Goal: Complete application form

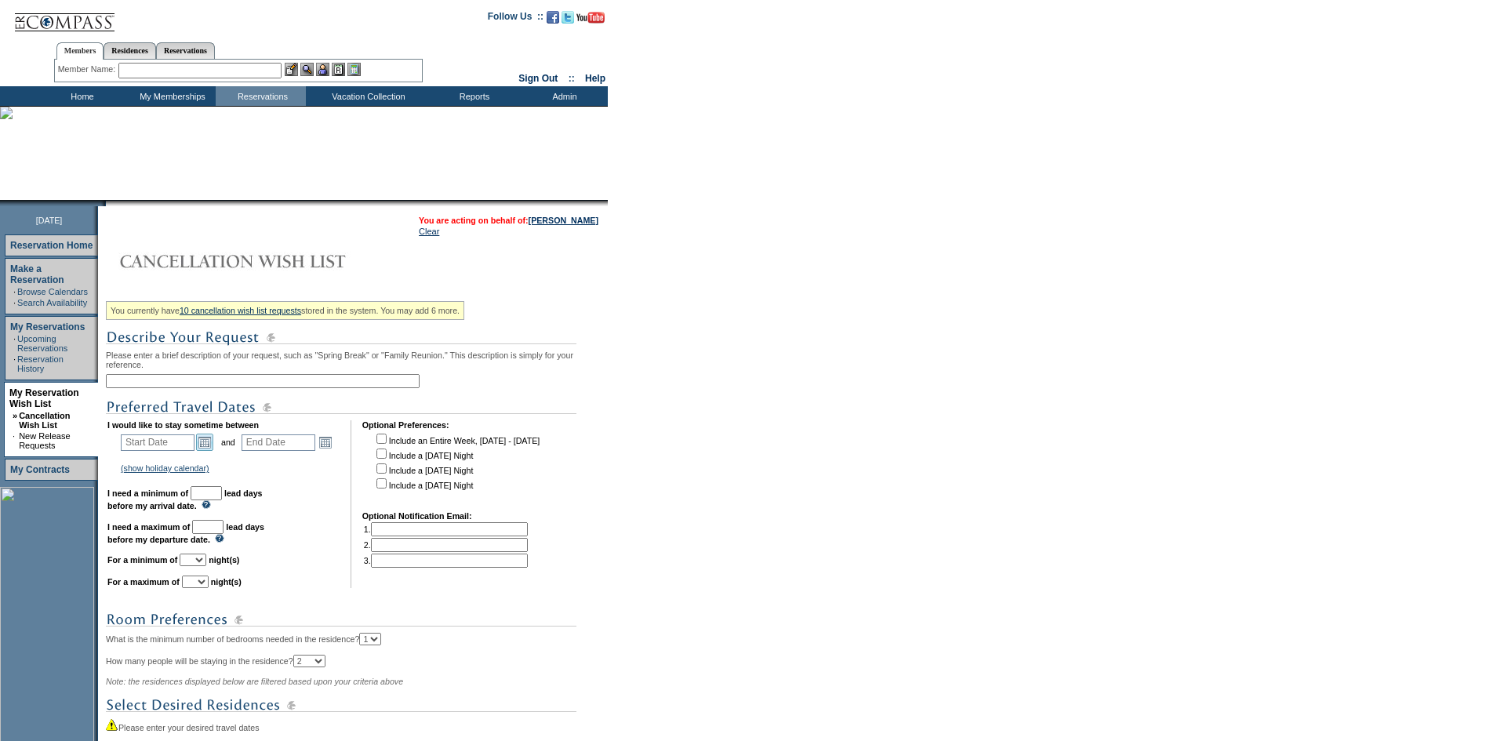
click at [209, 449] on link "Open the calendar popup." at bounding box center [204, 442] width 17 height 17
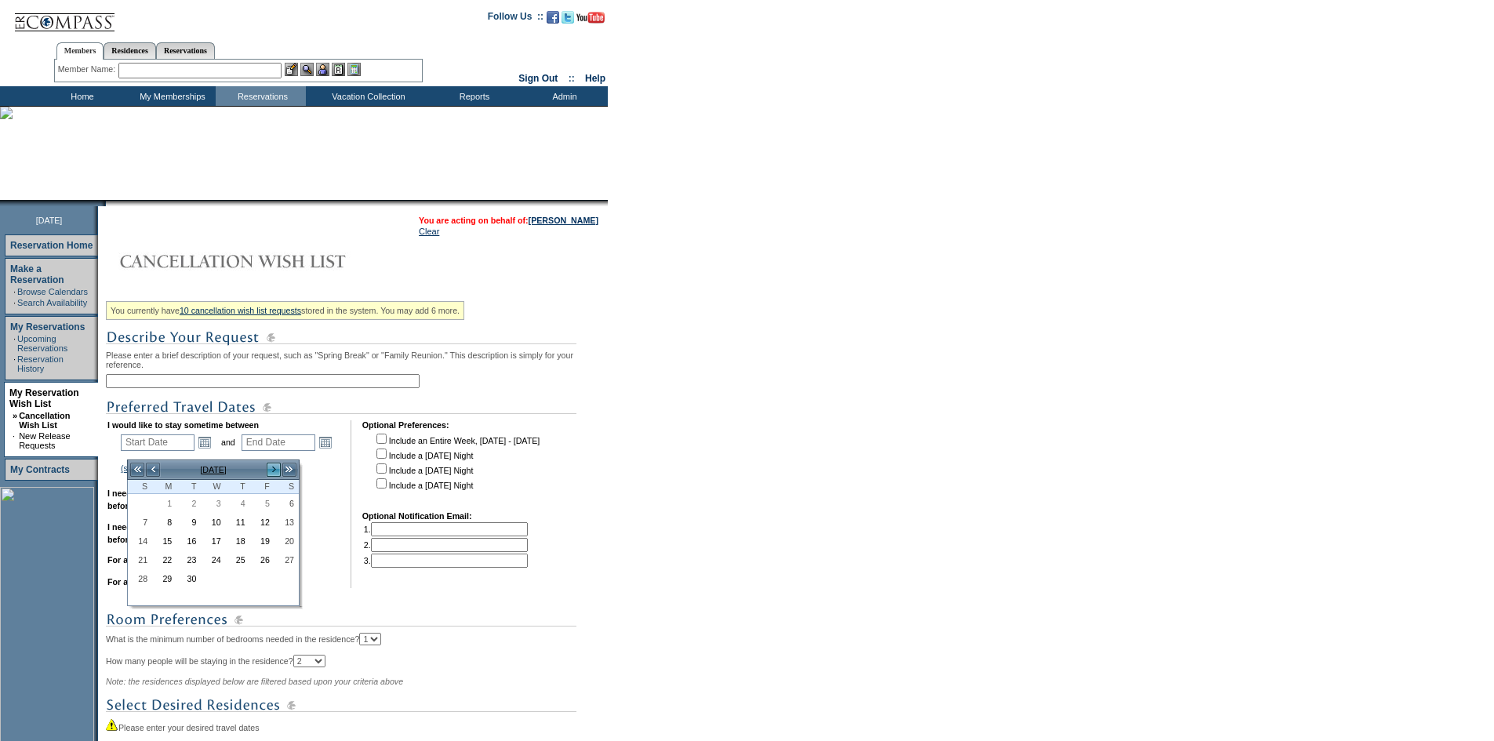
click at [270, 467] on link ">" at bounding box center [274, 470] width 16 height 16
click at [239, 523] on link "6" at bounding box center [238, 522] width 23 height 17
type input "2025-11-06"
type input "2025-11-07"
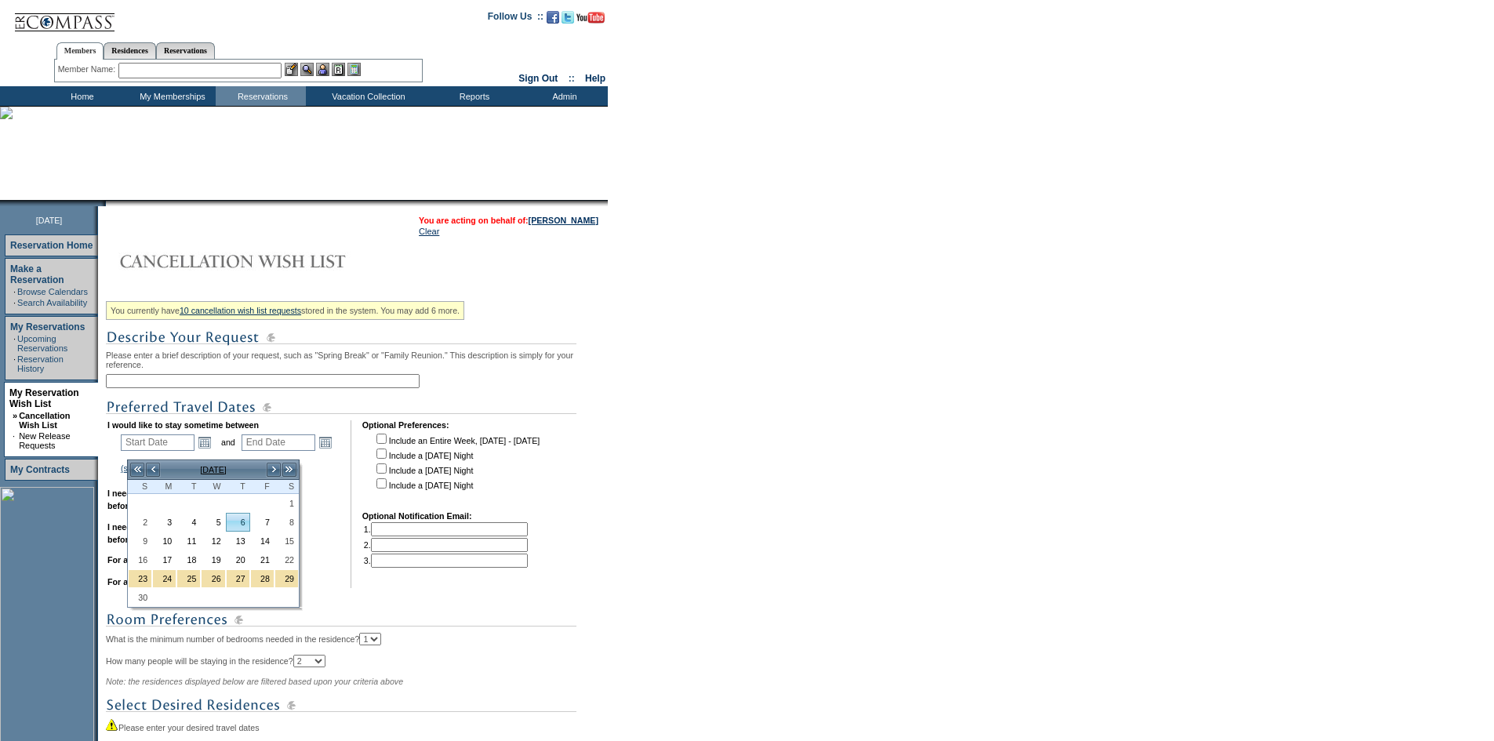
type input "11/6/2025"
type input "11/7/2025"
type input "66"
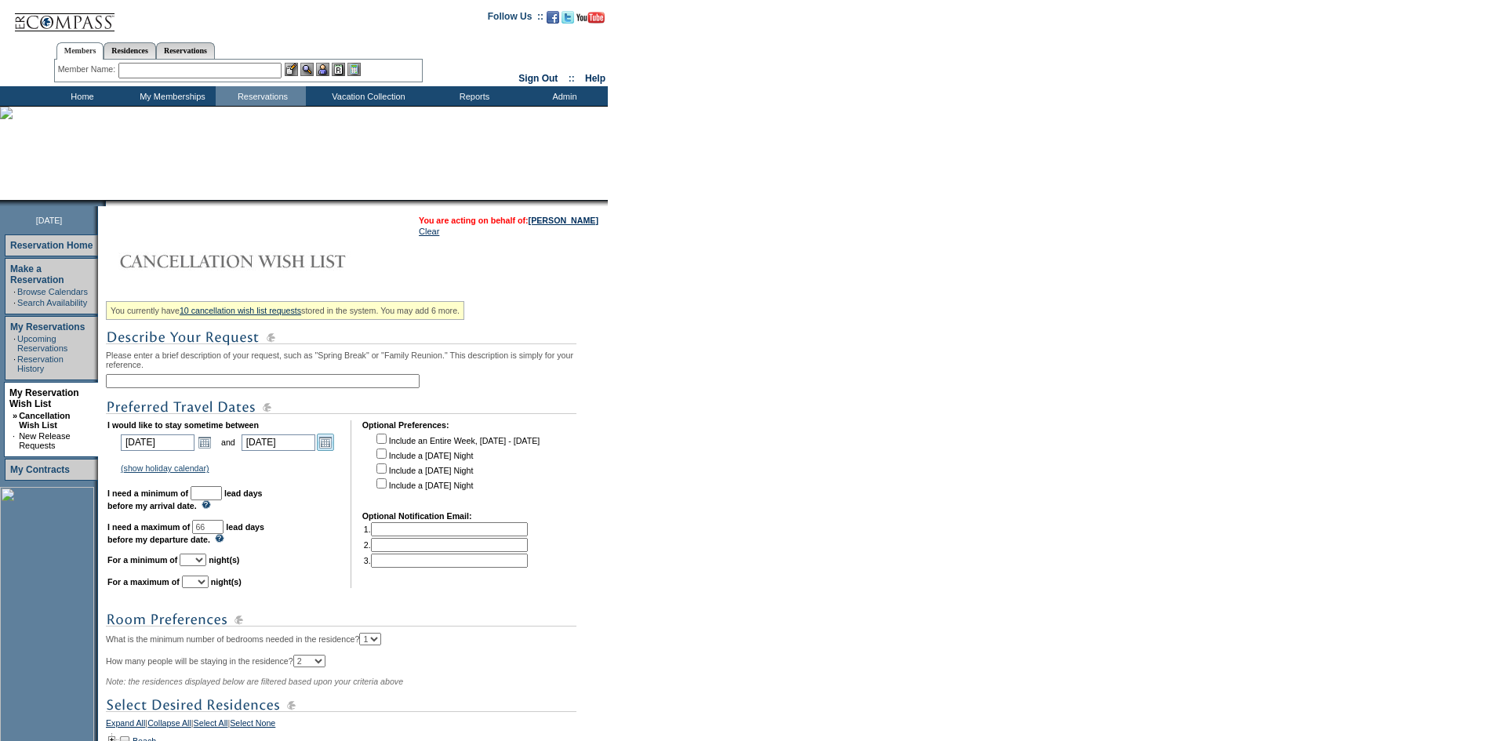
click at [331, 451] on link "Open the calendar popup." at bounding box center [325, 442] width 17 height 17
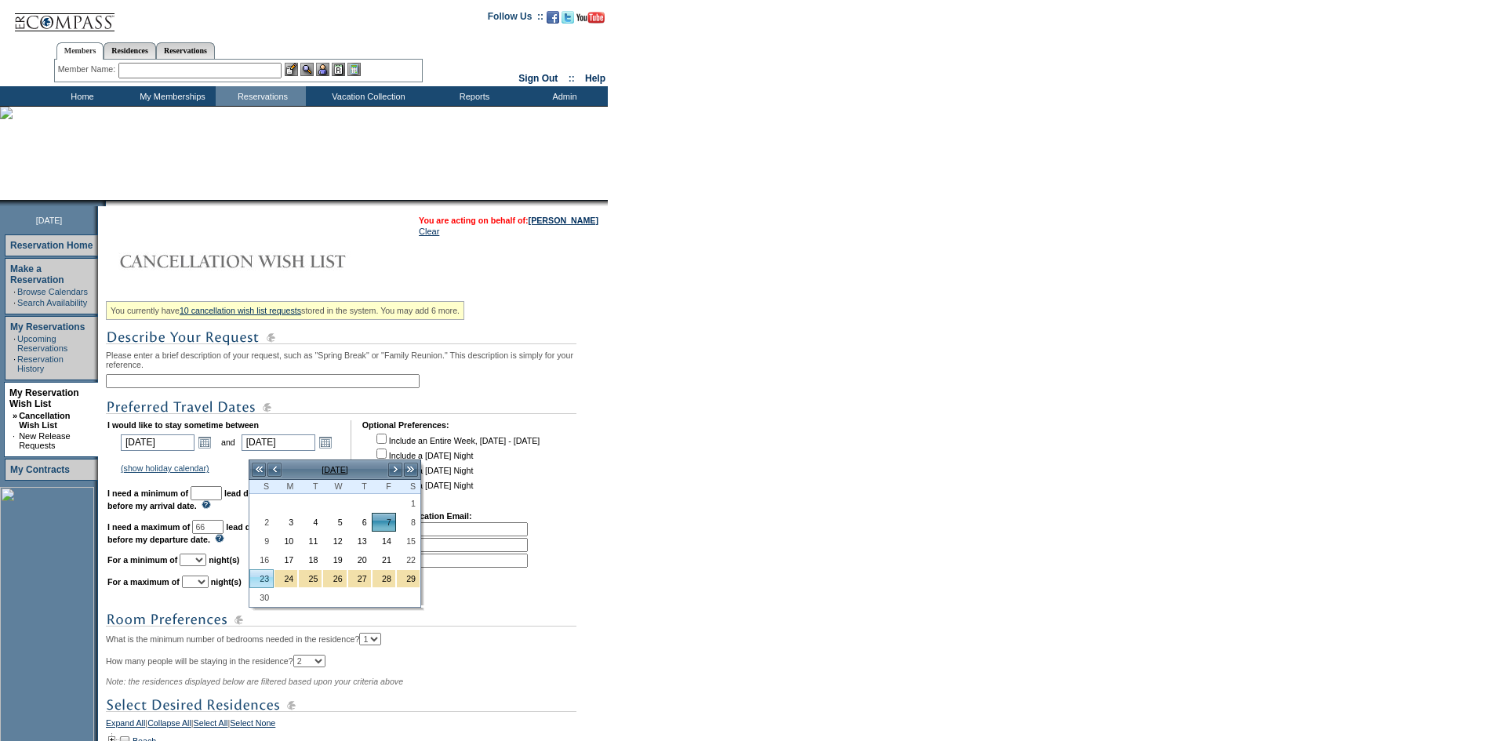
click at [261, 577] on link "23" at bounding box center [261, 578] width 23 height 17
type input "2025-11-23"
type input "11/23/2025"
type input "82"
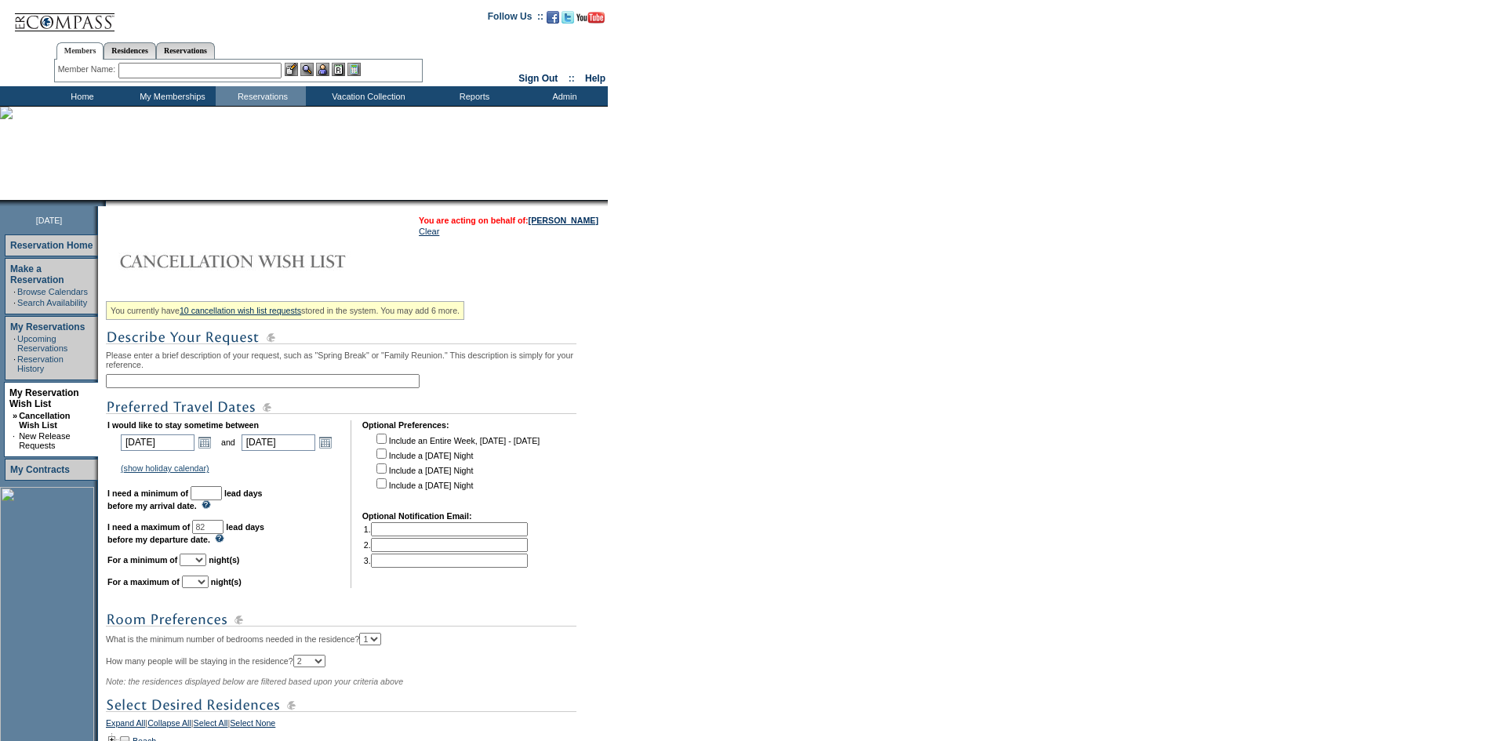
click at [224, 512] on td "I would like to stay sometime between 2025-11-06 11/6/2025 Open the calendar po…" at bounding box center [223, 504] width 232 height 168
click at [222, 500] on input "text" at bounding box center [206, 493] width 31 height 14
type input "30"
click at [386, 474] on input "checkbox" at bounding box center [382, 469] width 10 height 10
checkbox input "true"
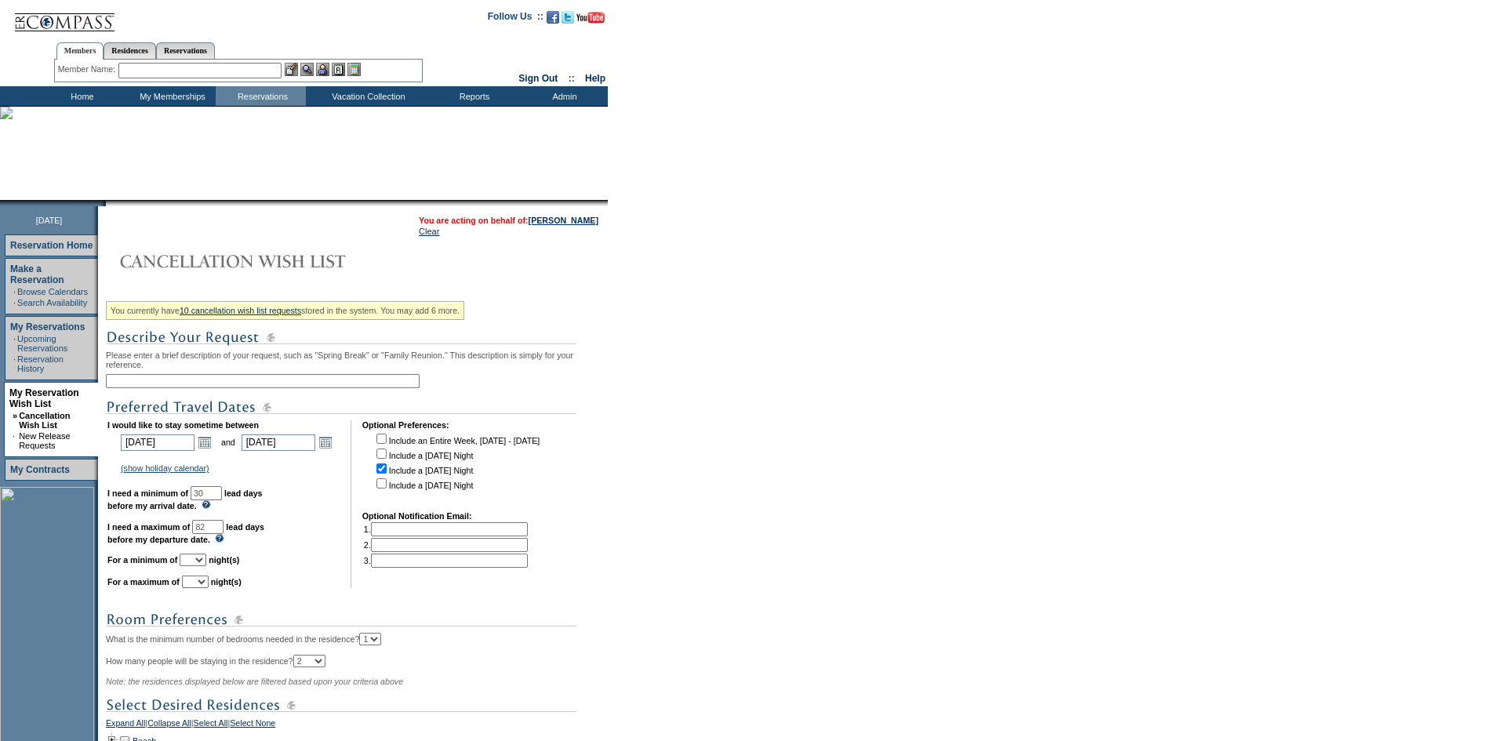
drag, startPoint x: 388, startPoint y: 493, endPoint x: 308, endPoint y: 537, distance: 91.7
click at [387, 489] on input "checkbox" at bounding box center [382, 483] width 10 height 10
checkbox input "true"
click at [206, 566] on select "1 2 3 4 5 6 7 8 9 10 11 12 13 14" at bounding box center [193, 560] width 27 height 13
click at [199, 566] on select "1 2 3 4 5 6 7 8 9 10 11 12 13 14" at bounding box center [193, 560] width 27 height 13
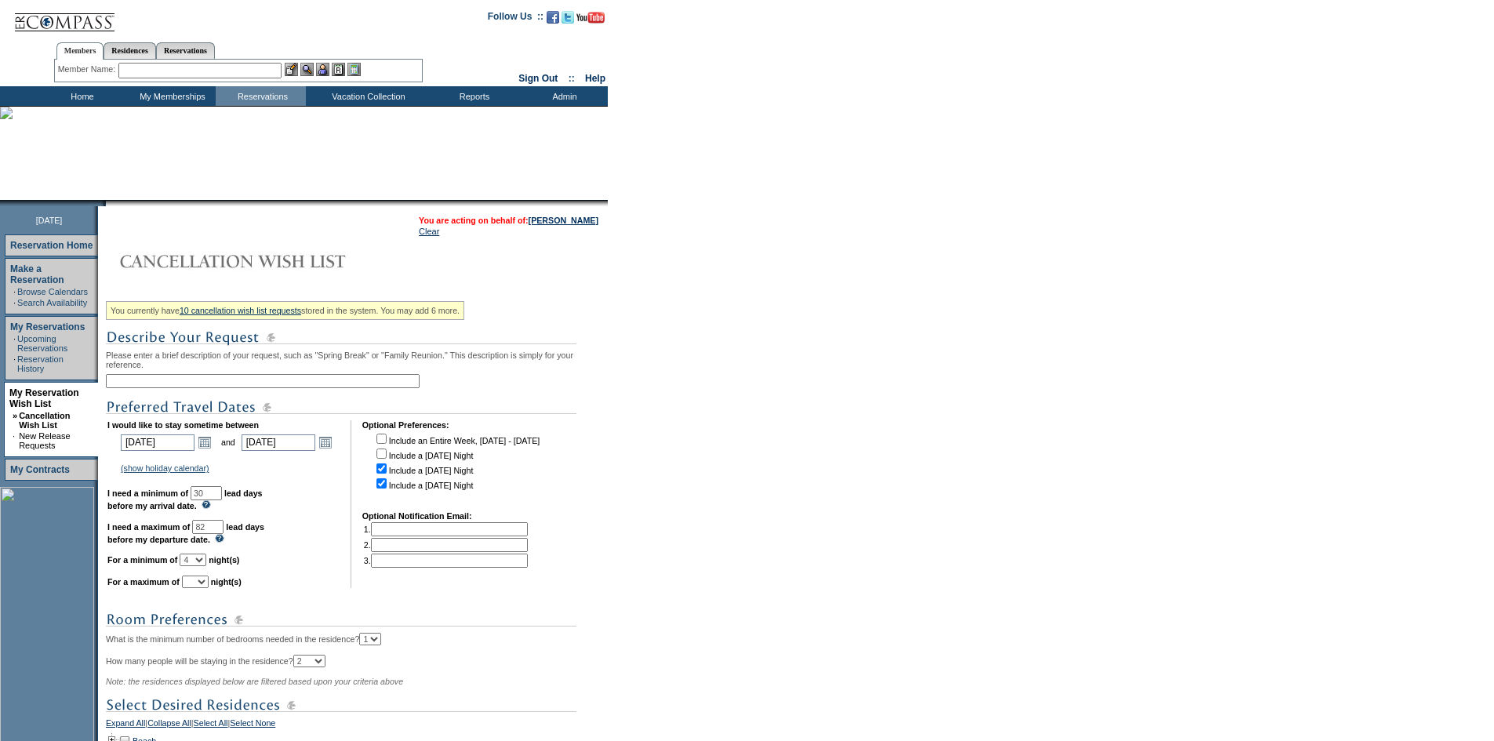
click at [206, 566] on select "1 2 3 4 5 6 7 8 9 10 11 12 13 14" at bounding box center [193, 560] width 27 height 13
select select "3"
click at [199, 566] on select "1 2 3 4 5 6 7 8 9 10 11 12 13 14" at bounding box center [193, 560] width 27 height 13
click at [209, 588] on select "1 2 3 4 5 6 7 8 9 10 11 12 13 14" at bounding box center [195, 582] width 27 height 13
select select "5"
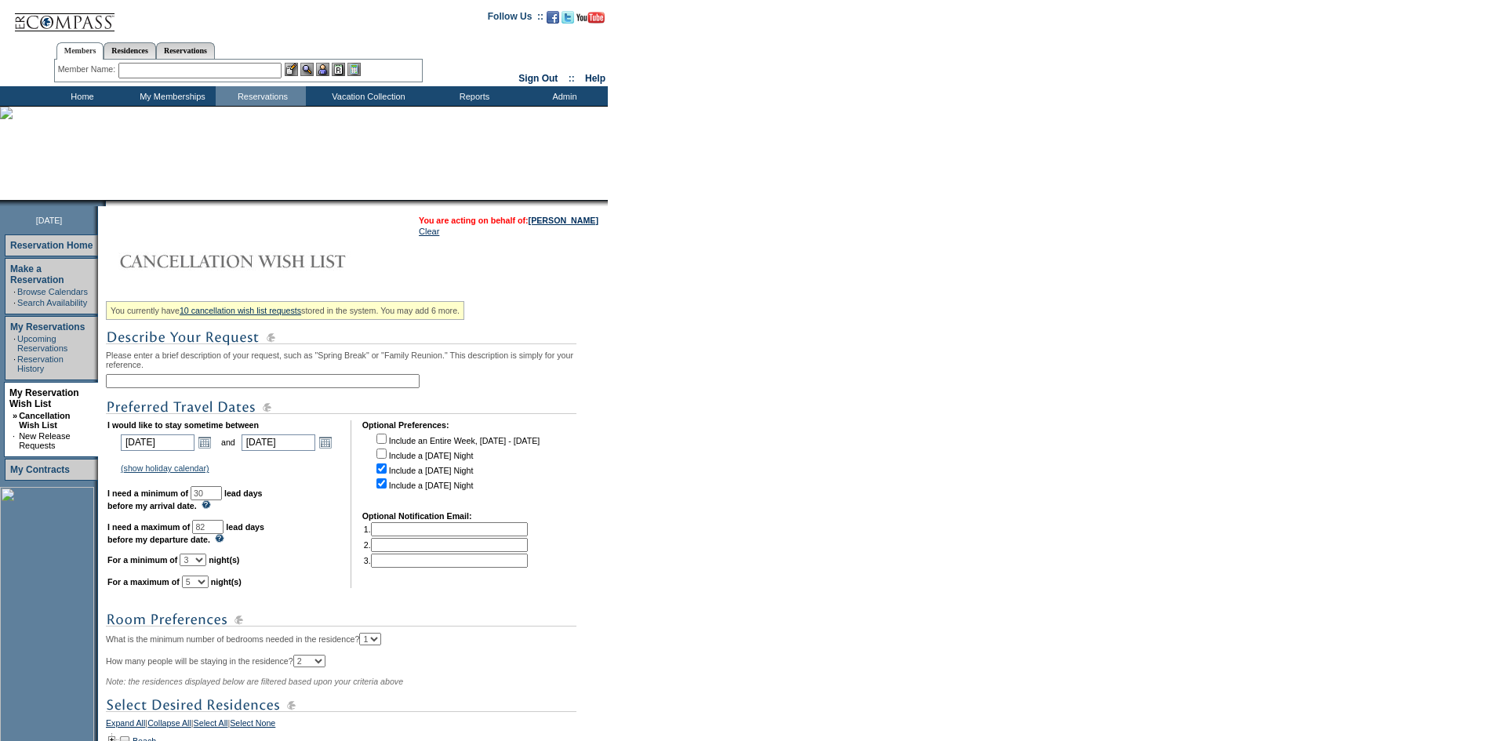
click at [202, 588] on select "1 2 3 4 5 6 7 8 9 10 11 12 13 14" at bounding box center [195, 582] width 27 height 13
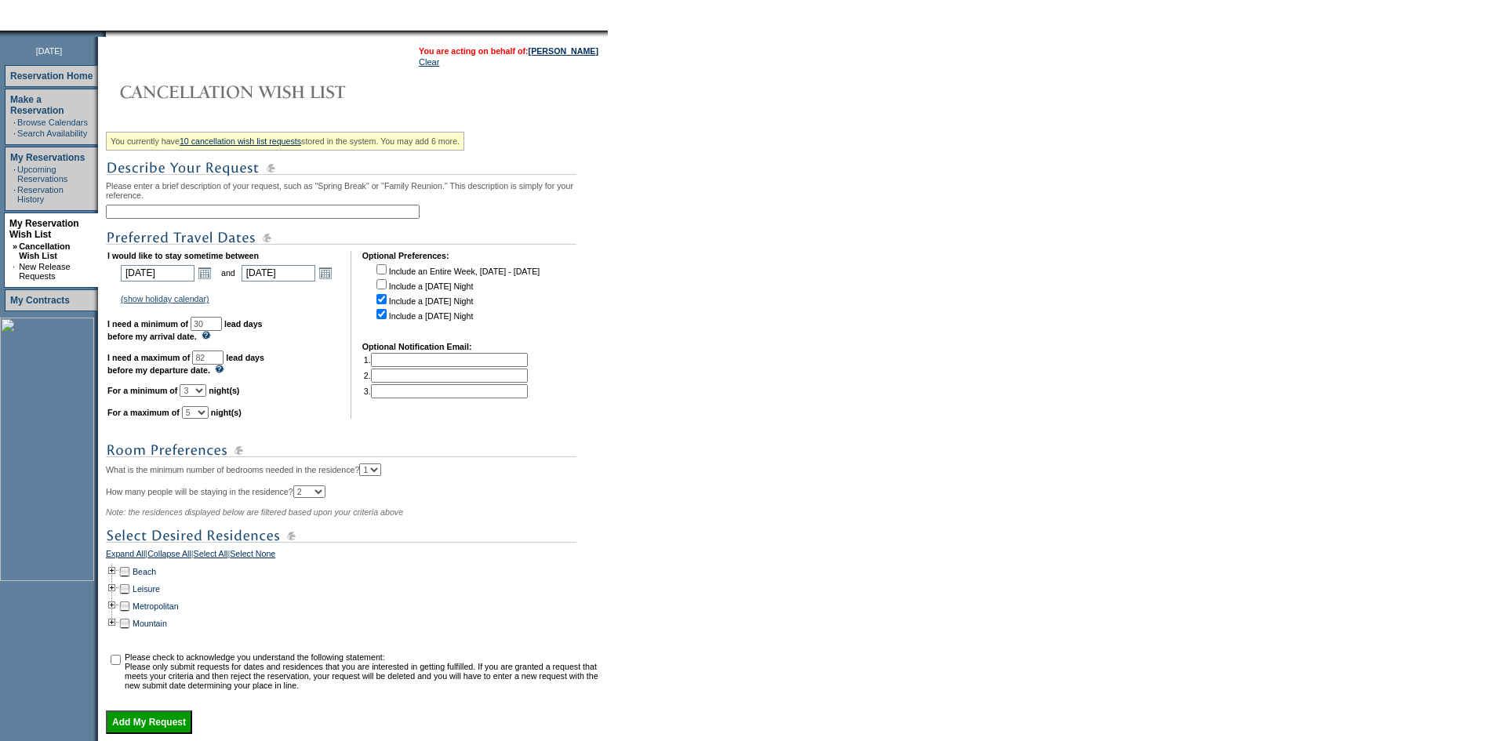
scroll to position [312, 0]
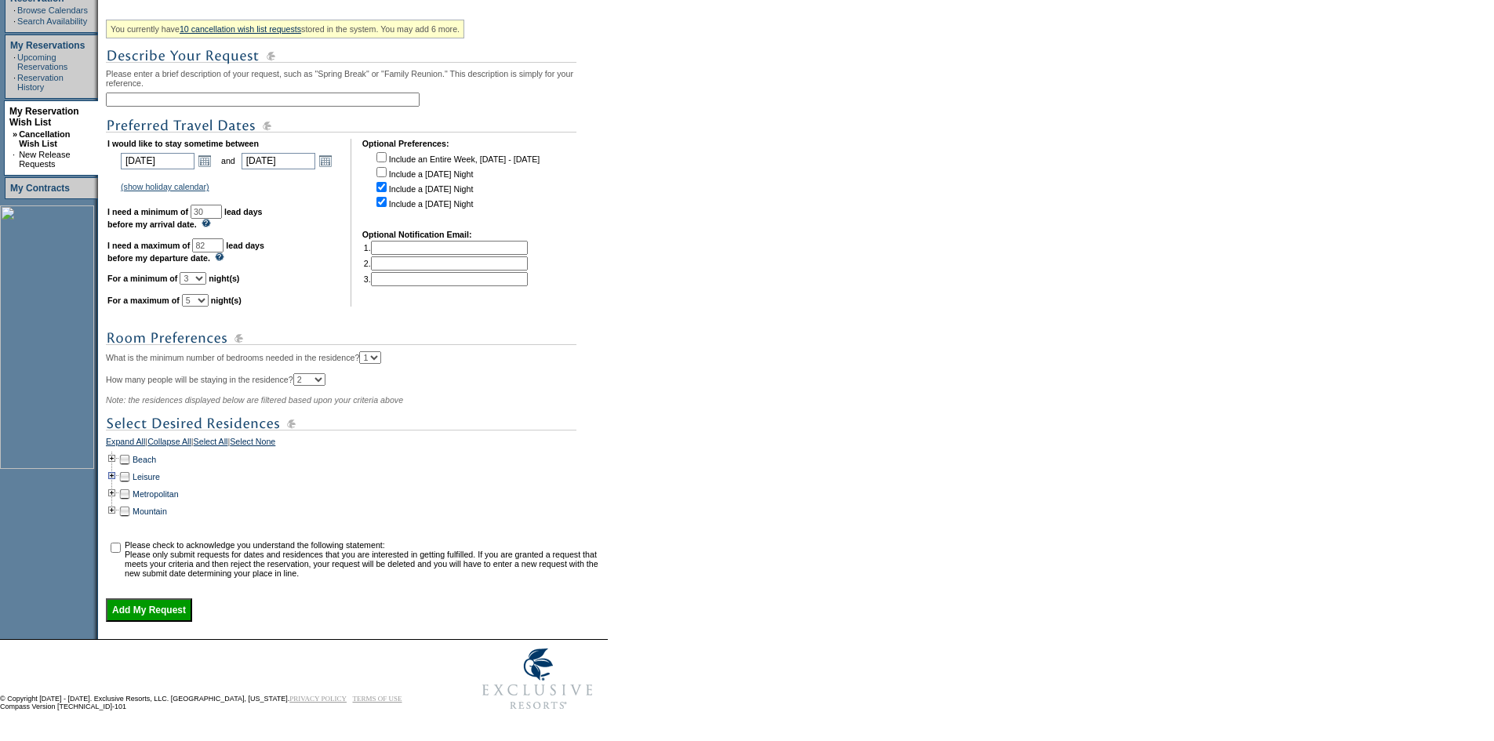
click at [118, 468] on td at bounding box center [112, 476] width 13 height 17
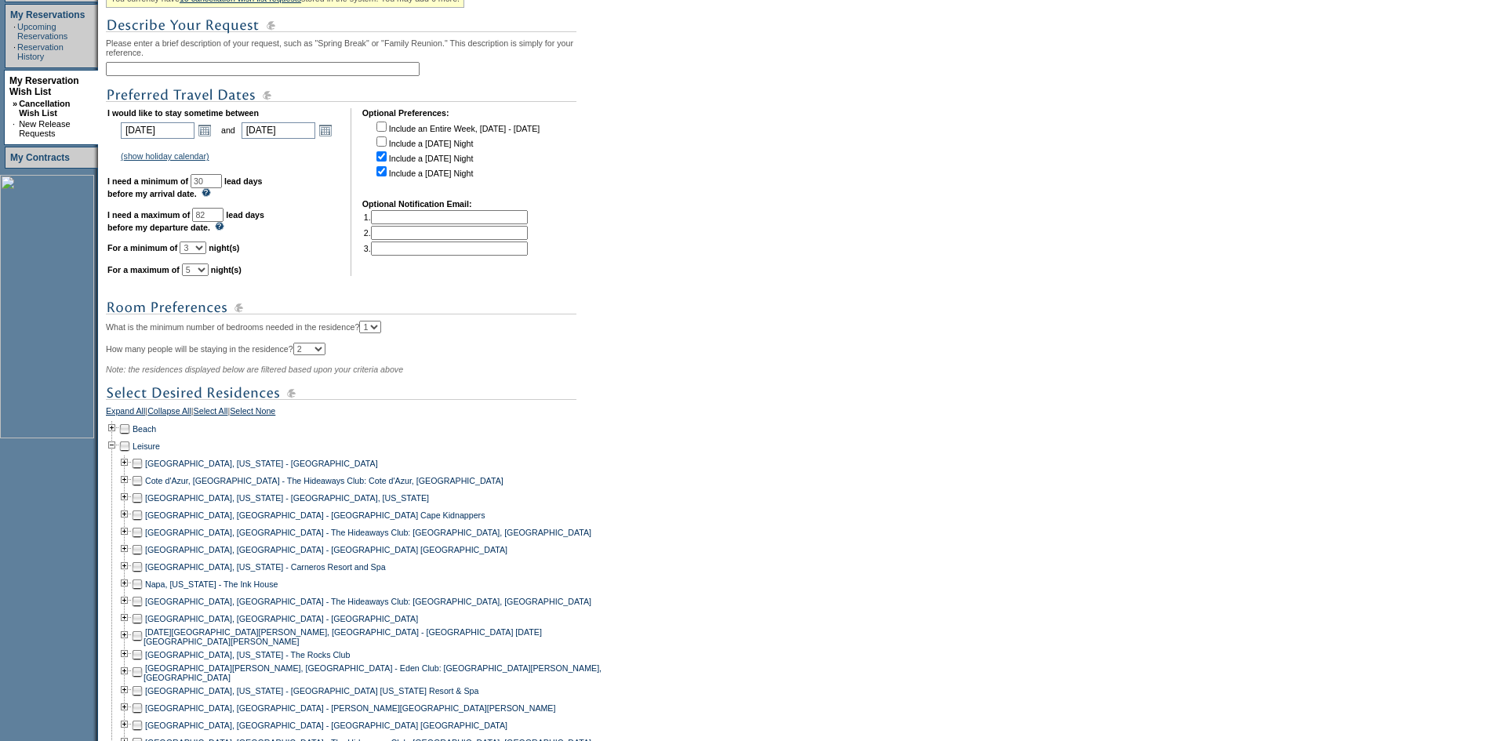
scroll to position [391, 0]
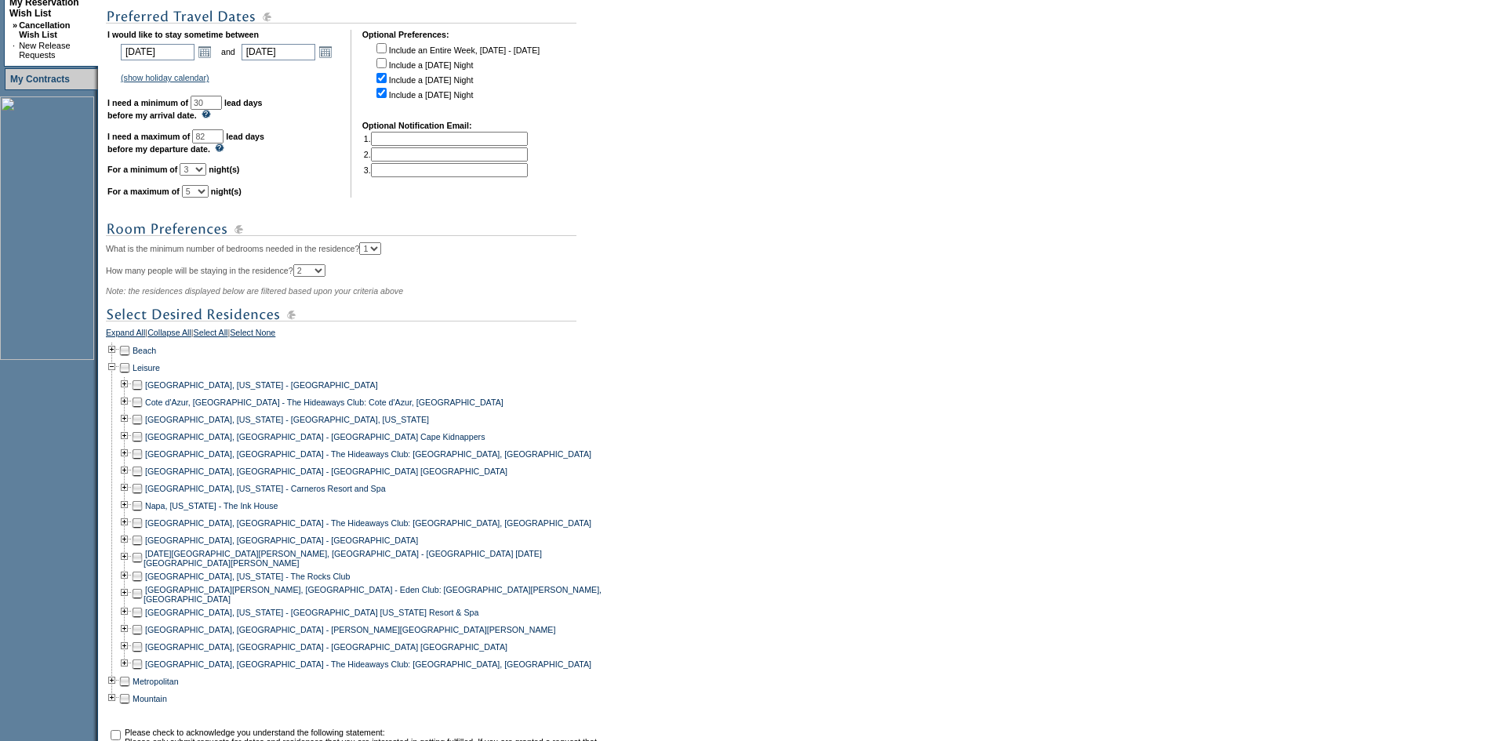
click at [144, 621] on td at bounding box center [137, 612] width 13 height 17
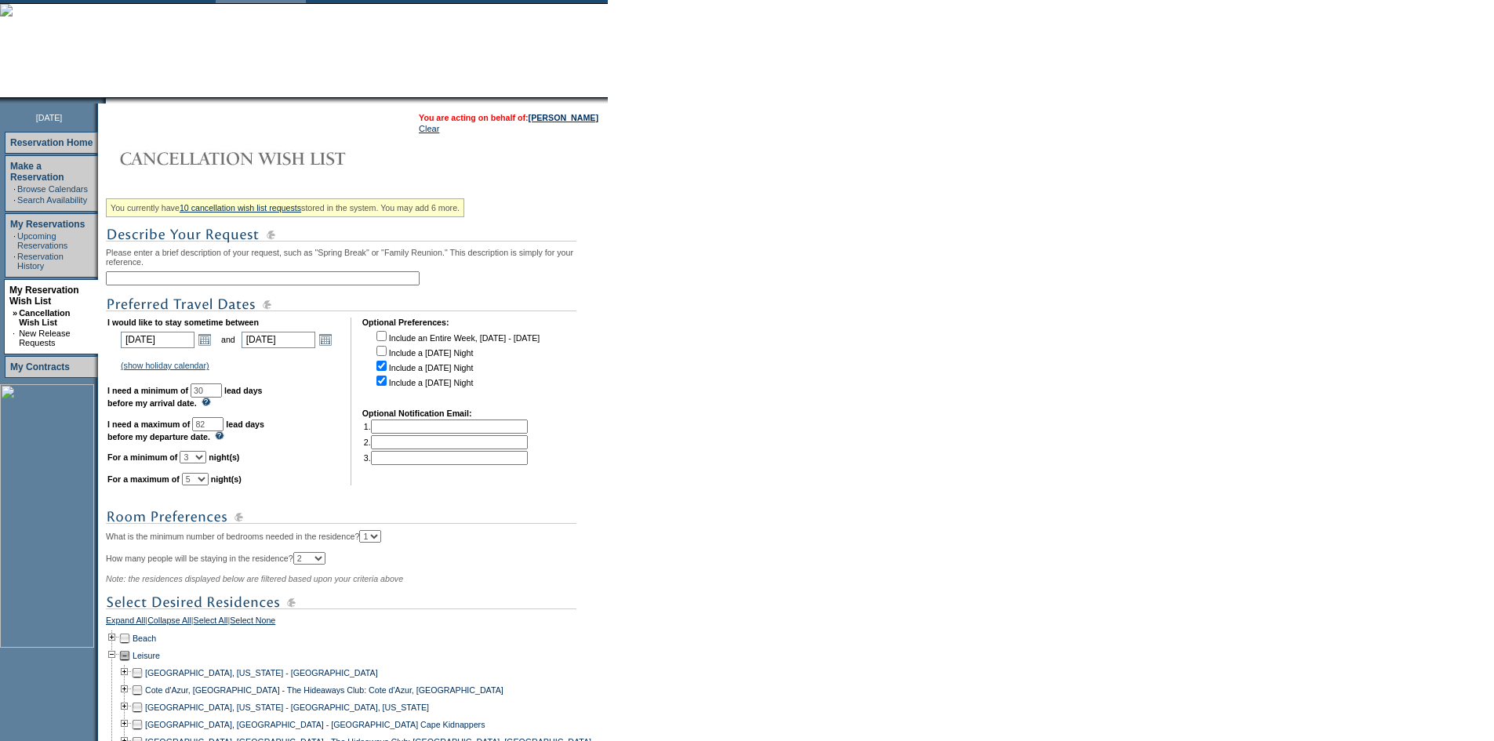
scroll to position [0, 0]
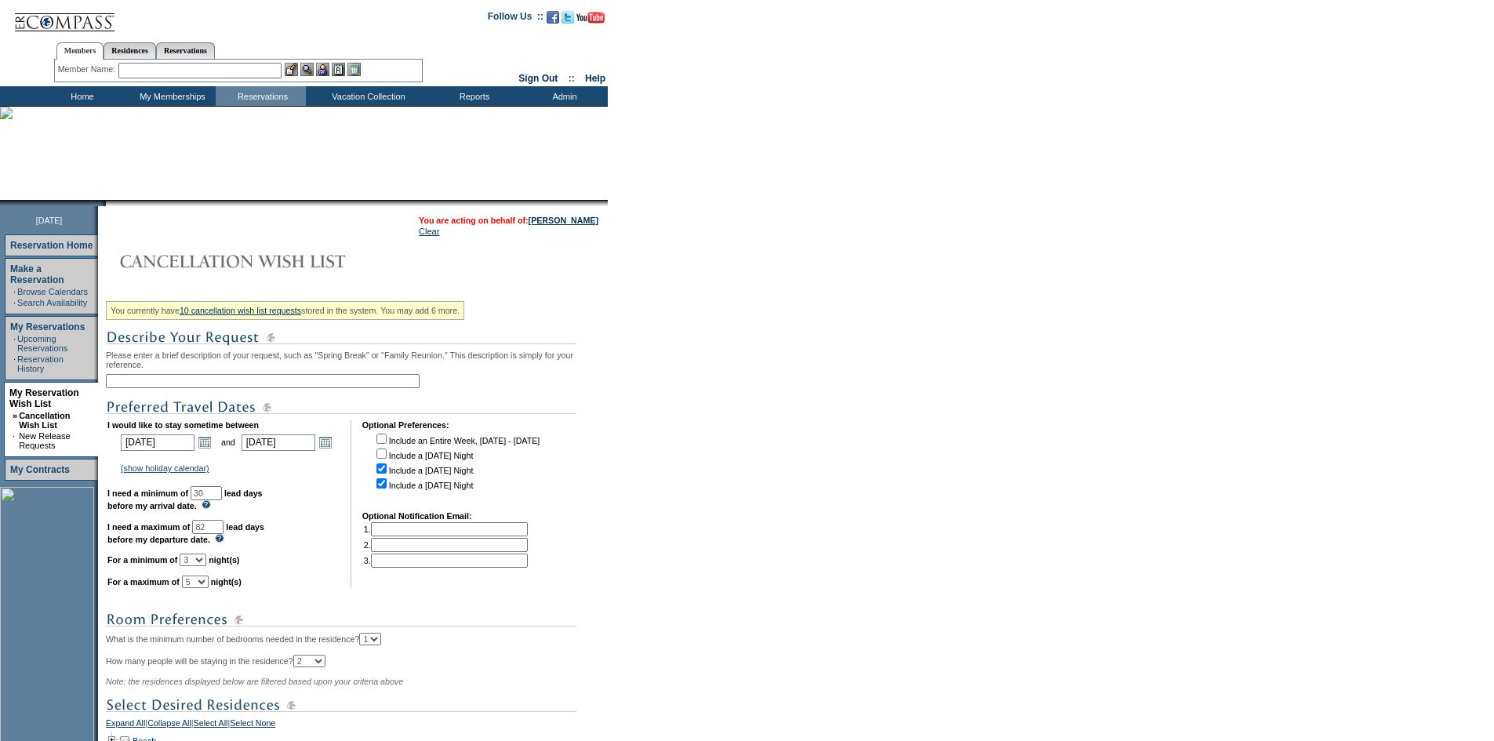
click at [201, 385] on input "text" at bounding box center [263, 381] width 314 height 14
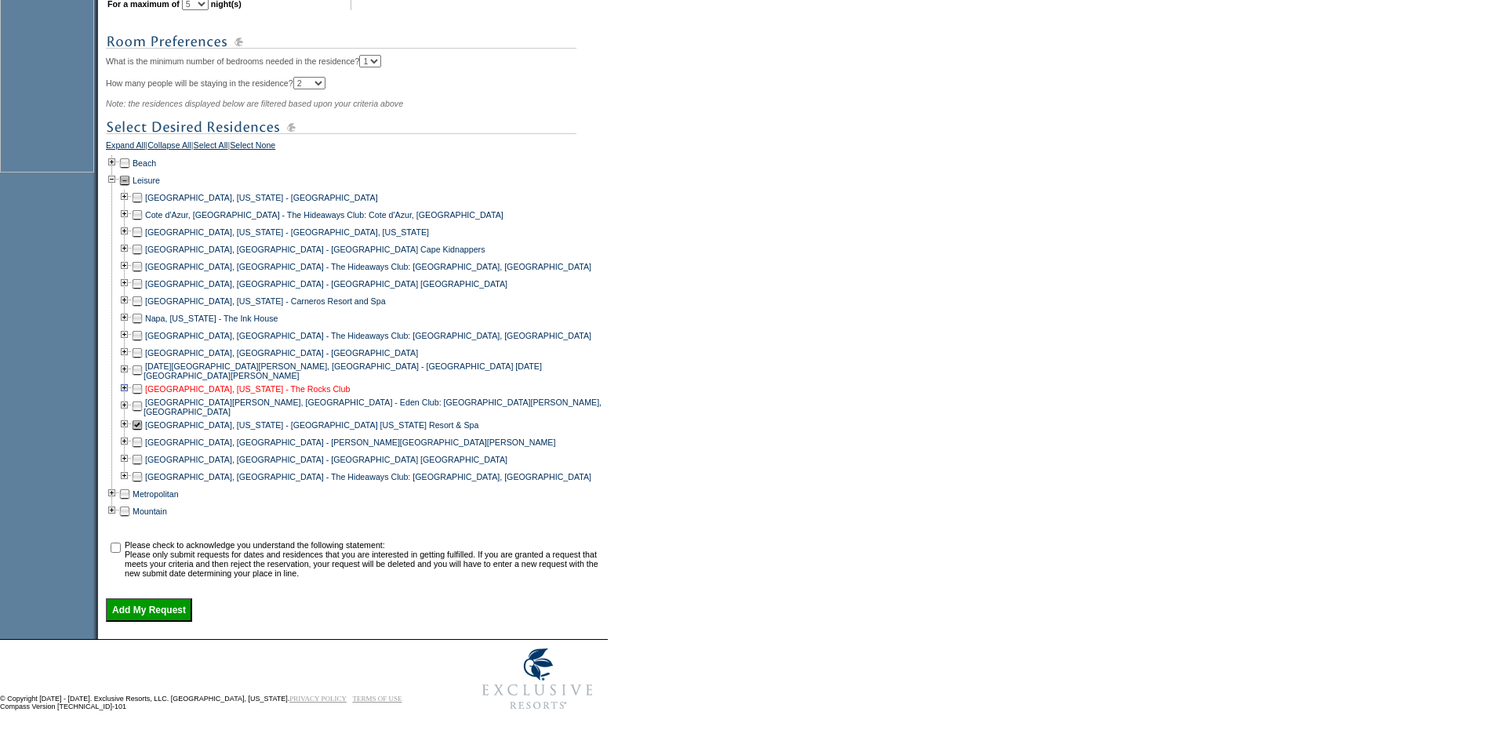
scroll to position [606, 0]
type input "Miraval AZ"
click at [121, 543] on input "checkbox" at bounding box center [116, 548] width 10 height 10
checkbox input "true"
click at [162, 620] on input "Add My Request" at bounding box center [149, 610] width 86 height 24
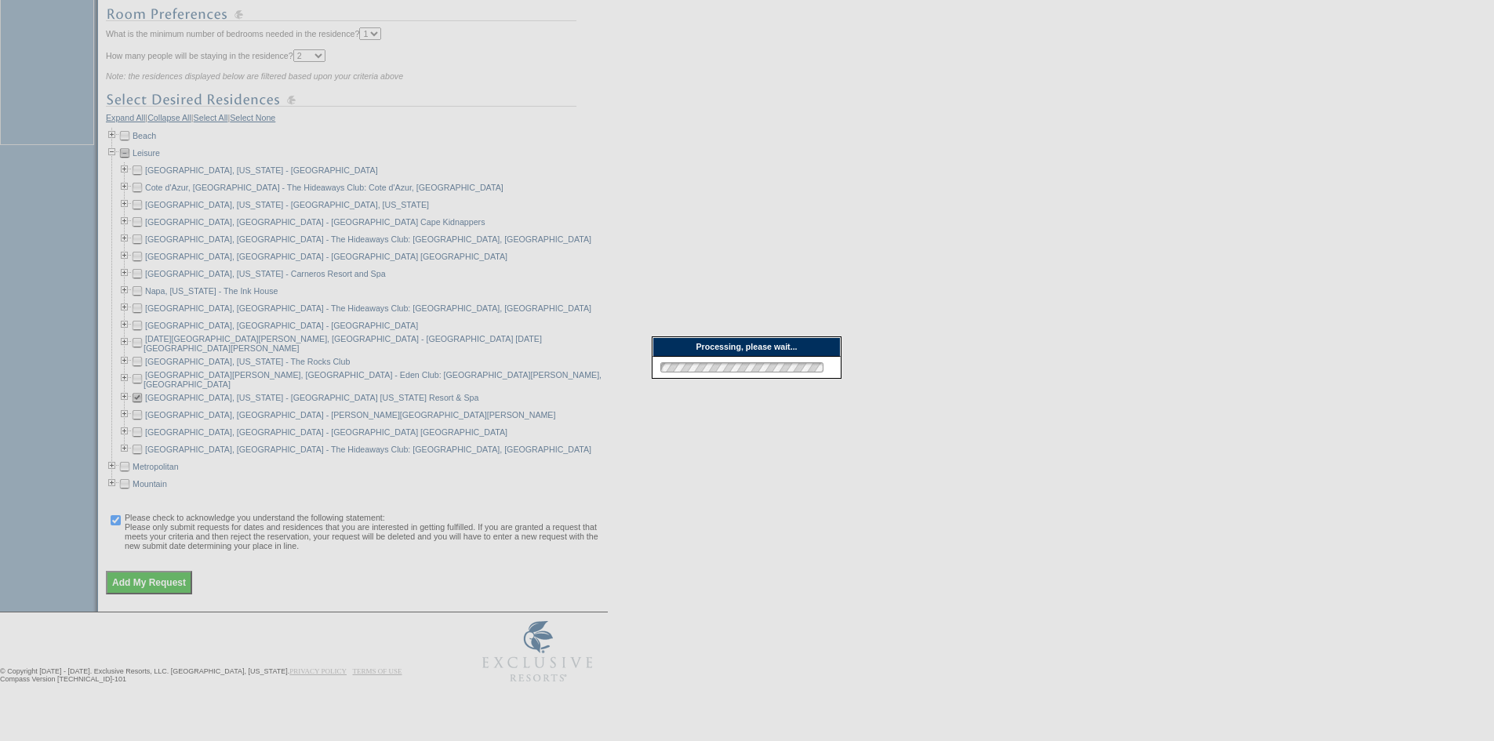
click at [166, 610] on div at bounding box center [747, 67] width 1494 height 1347
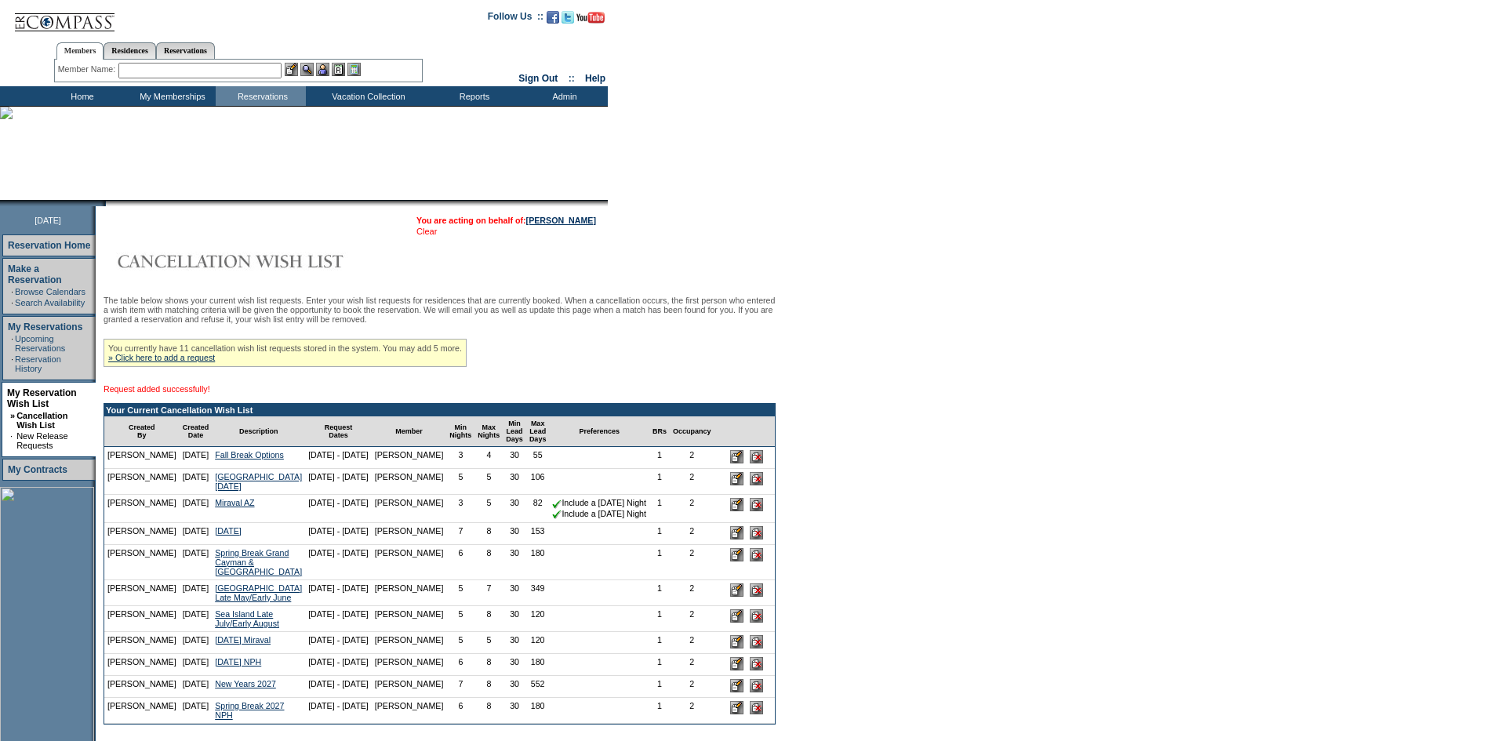
click at [417, 236] on link "Clear" at bounding box center [427, 231] width 20 height 9
click at [44, 27] on img at bounding box center [64, 16] width 102 height 32
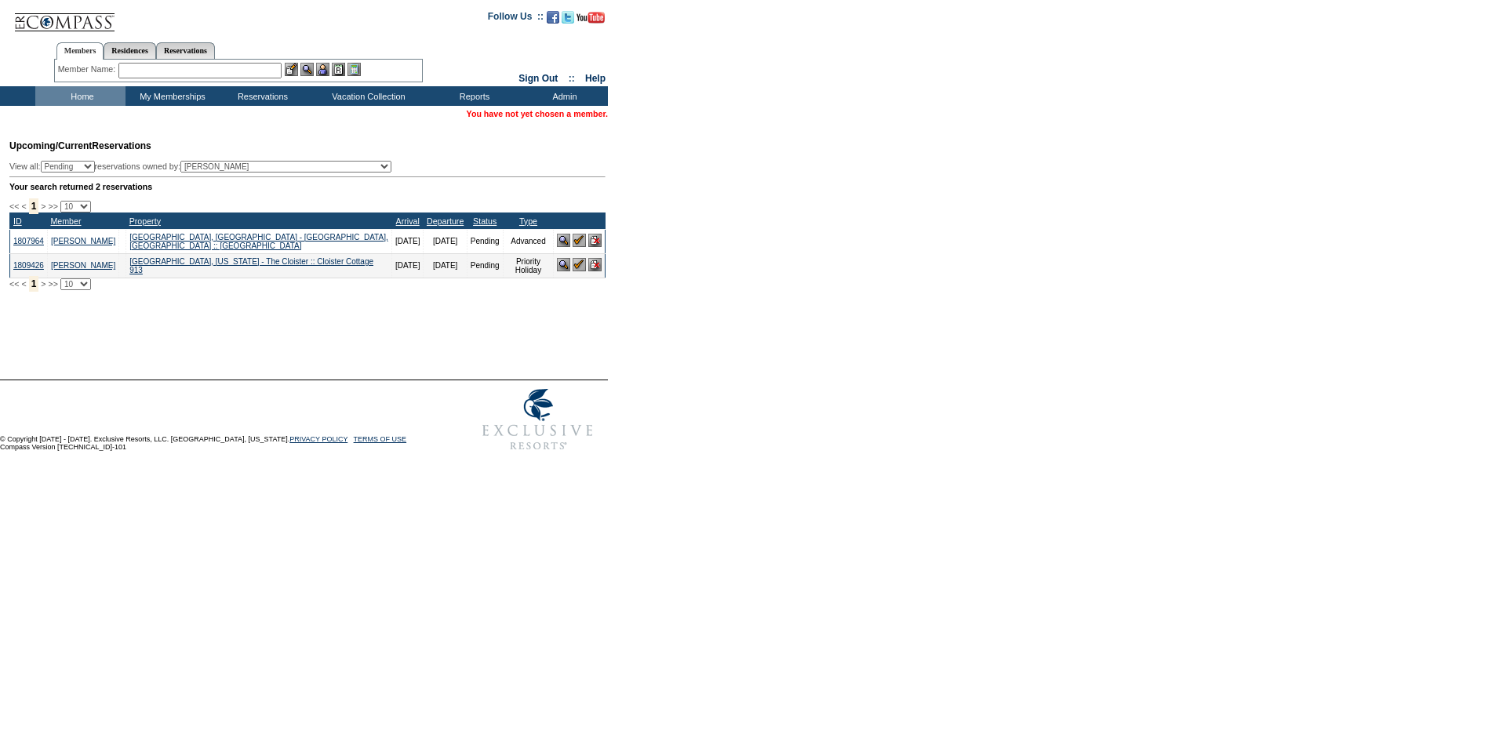
click at [53, 5] on img at bounding box center [64, 16] width 102 height 32
